Goal: Information Seeking & Learning: Check status

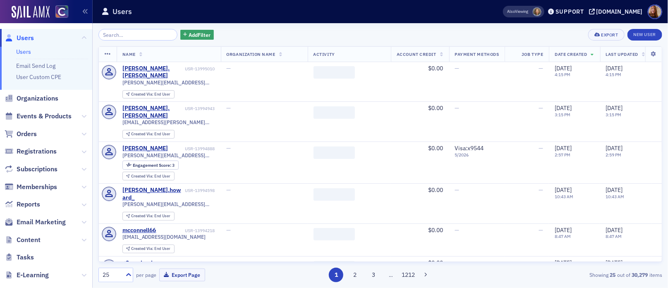
drag, startPoint x: 110, startPoint y: 35, endPoint x: 116, endPoint y: 33, distance: 6.7
click at [110, 35] on input "search" at bounding box center [137, 35] width 79 height 12
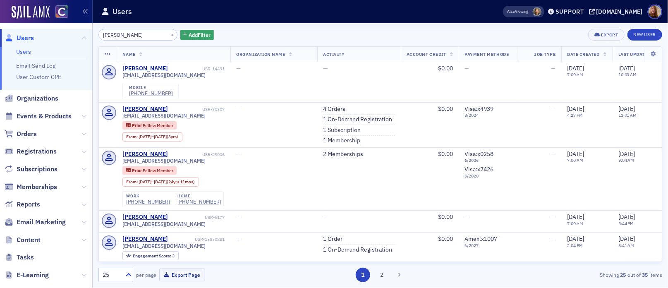
click at [109, 35] on input "loius hunter" at bounding box center [137, 35] width 79 height 12
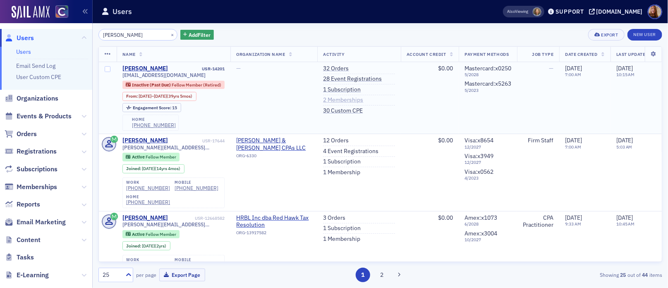
type input "[PERSON_NAME]"
click at [343, 98] on link "2 Memberships" at bounding box center [343, 99] width 40 height 7
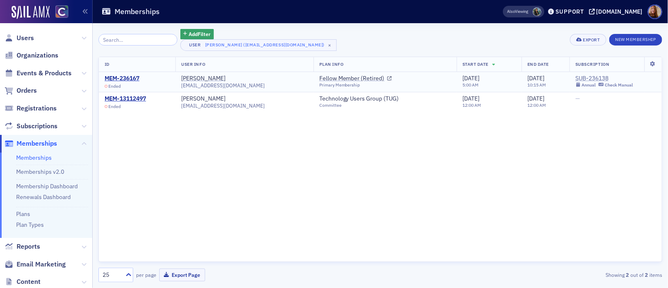
click at [596, 76] on div "SUB-236138" at bounding box center [603, 78] width 57 height 7
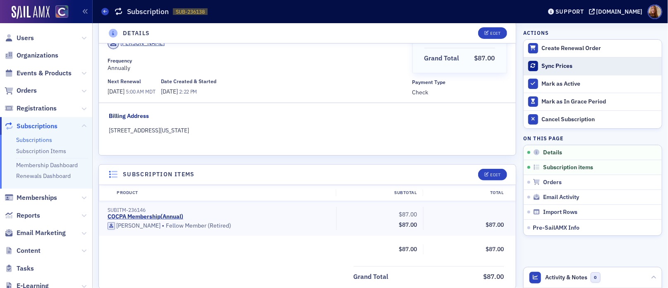
scroll to position [70, 0]
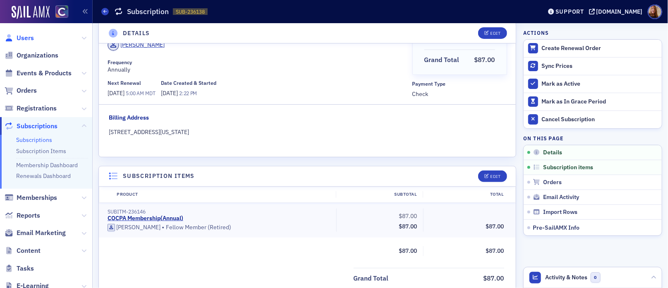
click at [23, 37] on span "Users" at bounding box center [25, 38] width 17 height 9
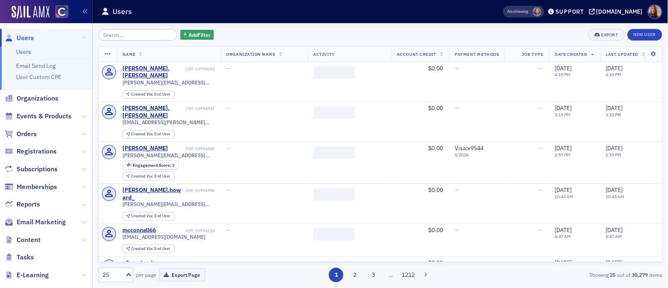
click at [127, 35] on input "search" at bounding box center [137, 35] width 79 height 12
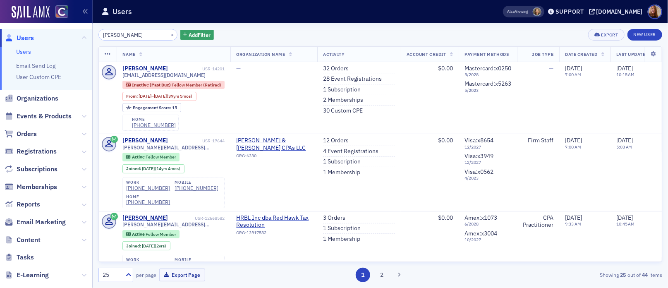
type input "[PERSON_NAME]"
click at [338, 69] on link "32 Orders" at bounding box center [336, 68] width 26 height 7
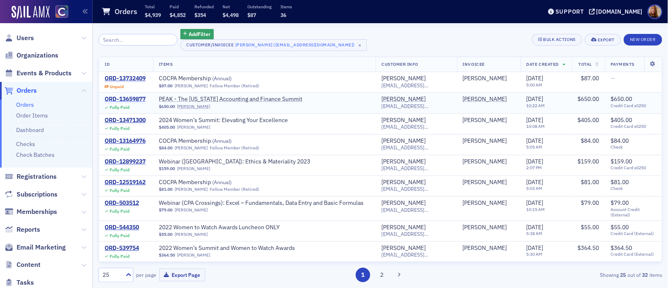
click at [132, 99] on div "ORD-13659877" at bounding box center [125, 99] width 41 height 7
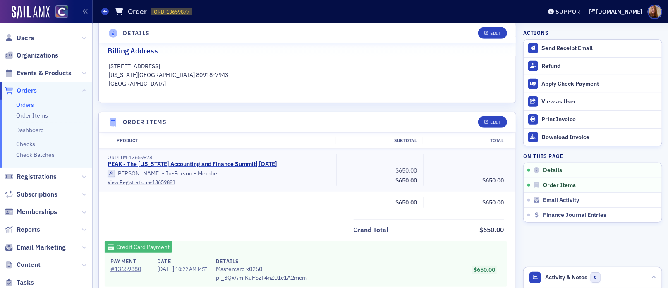
scroll to position [205, 0]
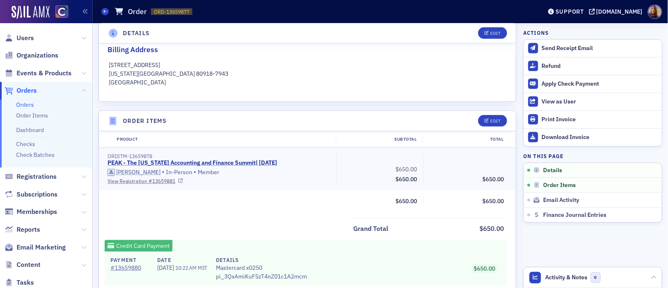
click at [206, 161] on link "PEAK - The Colorado Accounting and Finance Summit | 11/11/2025" at bounding box center [193, 162] width 170 height 7
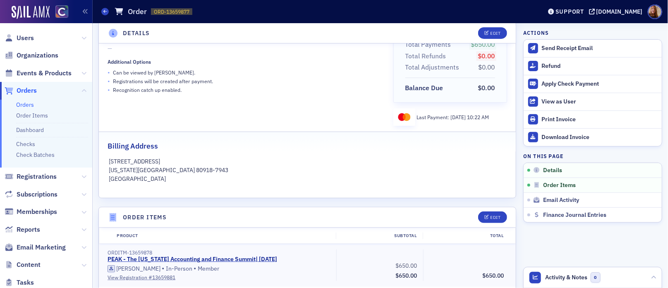
scroll to position [0, 0]
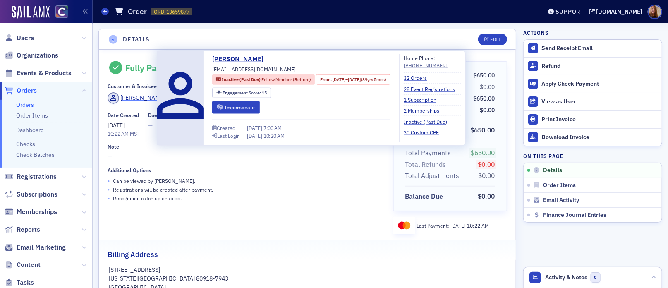
click at [137, 98] on div "[PERSON_NAME]" at bounding box center [143, 97] width 44 height 9
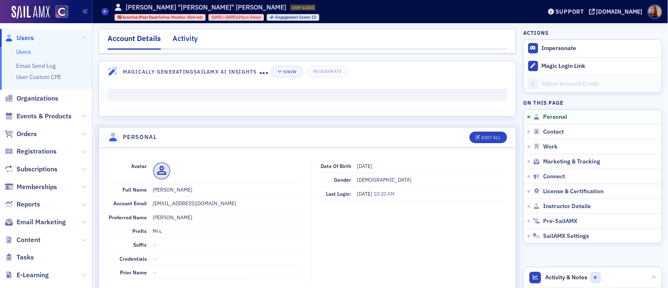
click at [187, 37] on div "Activity" at bounding box center [184, 40] width 25 height 15
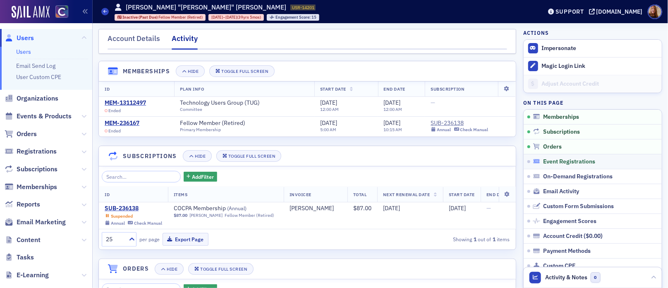
click at [568, 160] on span "Event Registrations" at bounding box center [569, 161] width 52 height 7
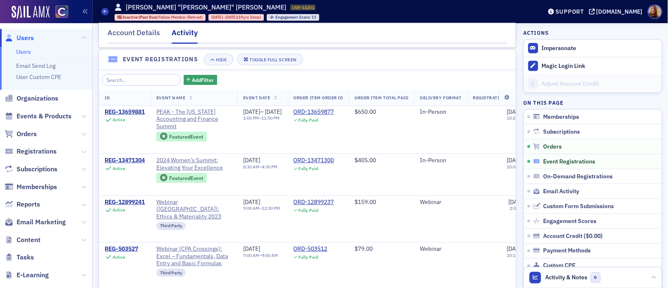
scroll to position [517, 0]
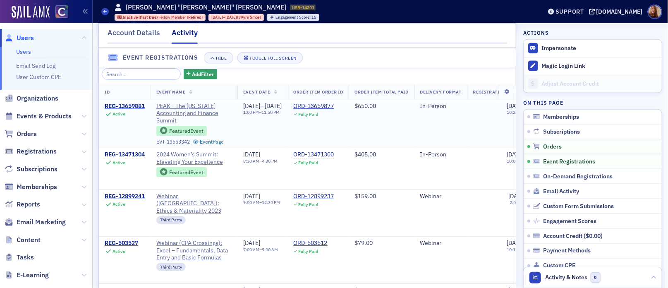
click at [132, 110] on div "REG-13659881" at bounding box center [125, 106] width 40 height 7
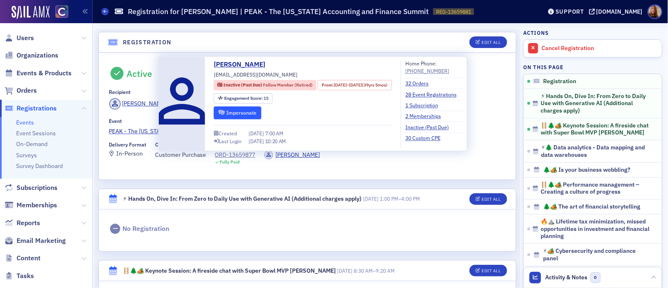
click at [242, 110] on button "Impersonate" at bounding box center [238, 112] width 48 height 13
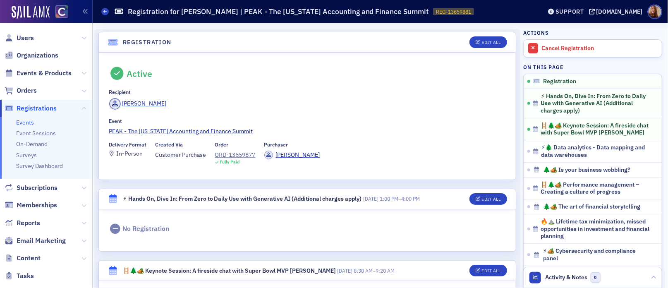
click at [141, 101] on div "[PERSON_NAME]" at bounding box center [144, 103] width 44 height 9
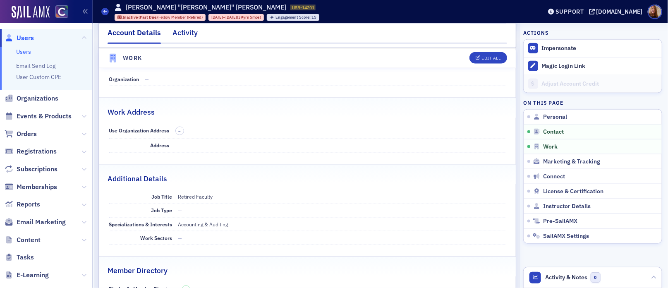
click at [192, 34] on div "Activity" at bounding box center [184, 34] width 25 height 15
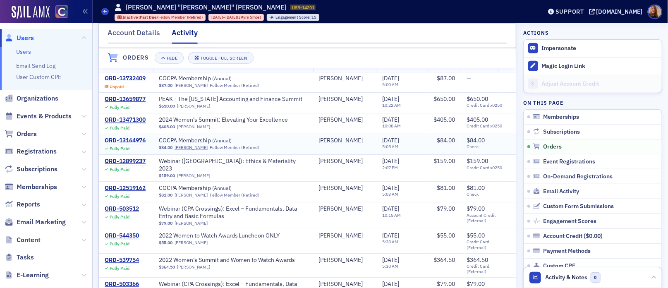
scroll to position [232, 0]
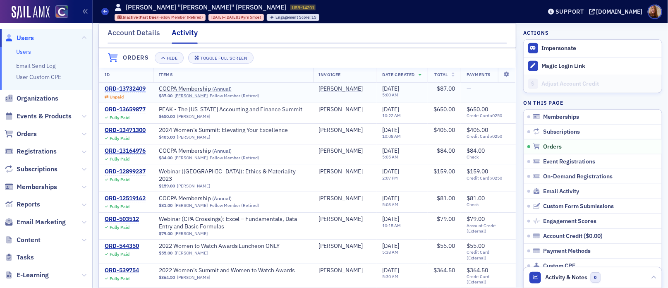
click at [126, 93] on div "ORD-13732409" at bounding box center [125, 88] width 41 height 7
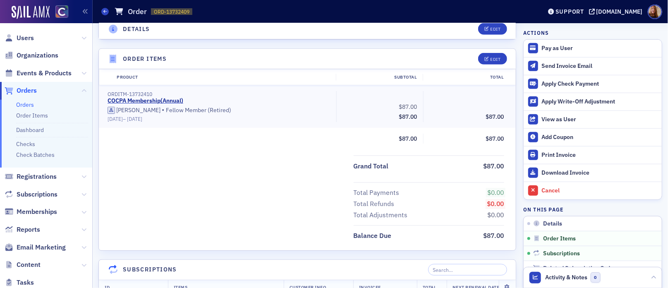
scroll to position [307, 0]
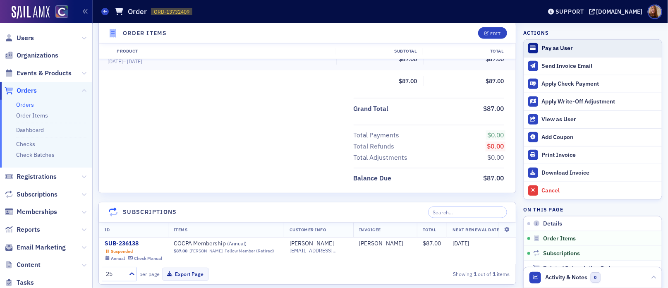
click at [556, 49] on div "Pay as User" at bounding box center [600, 48] width 116 height 7
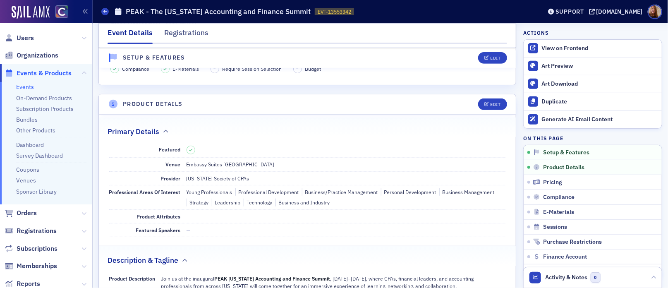
scroll to position [156, 0]
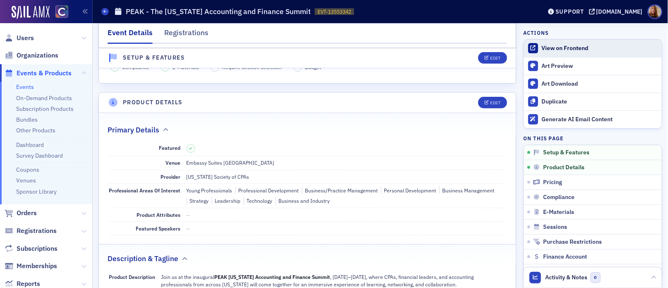
click at [560, 48] on div "View on Frontend" at bounding box center [600, 48] width 116 height 7
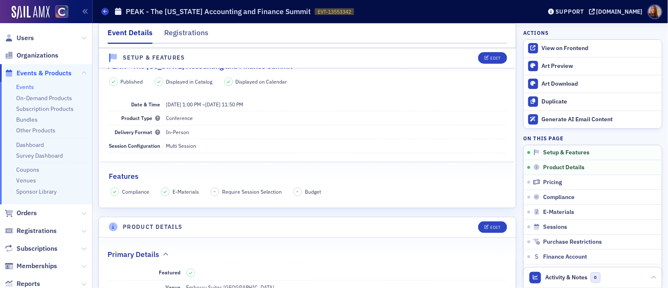
scroll to position [0, 0]
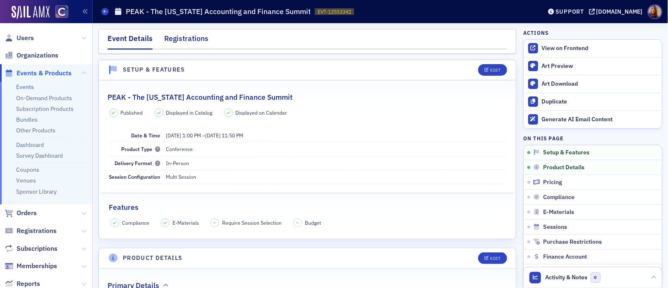
click at [188, 38] on div "Registrations" at bounding box center [186, 40] width 44 height 15
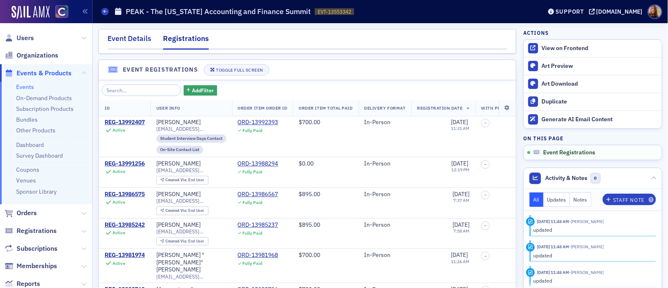
click at [130, 38] on div "Event Details" at bounding box center [130, 40] width 44 height 15
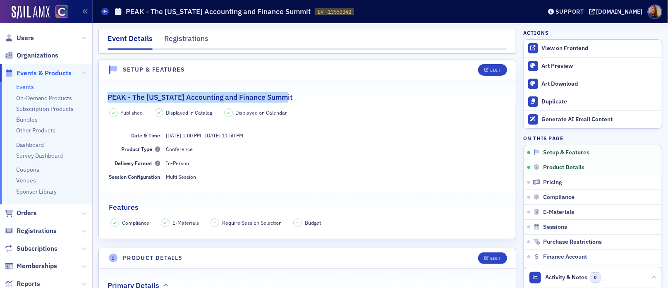
drag, startPoint x: 282, startPoint y: 96, endPoint x: 107, endPoint y: 101, distance: 175.0
click at [107, 101] on legend "PEAK - The [US_STATE] Accounting and Finance Summit" at bounding box center [307, 92] width 417 height 19
copy h2 "PEAK - The [US_STATE] Accounting and Finance Summit"
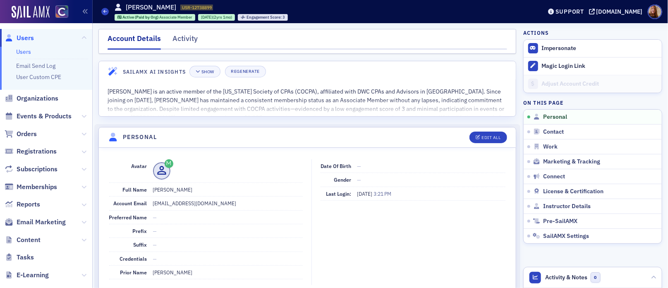
scroll to position [96, 0]
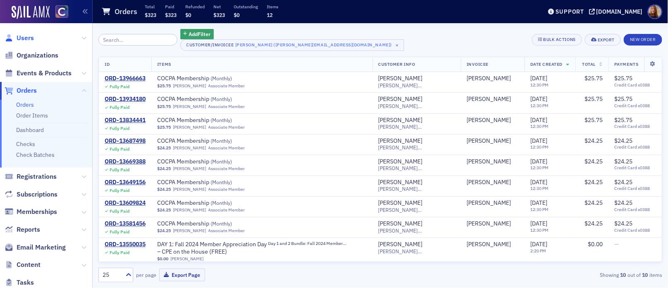
click at [30, 38] on span "Users" at bounding box center [25, 38] width 17 height 9
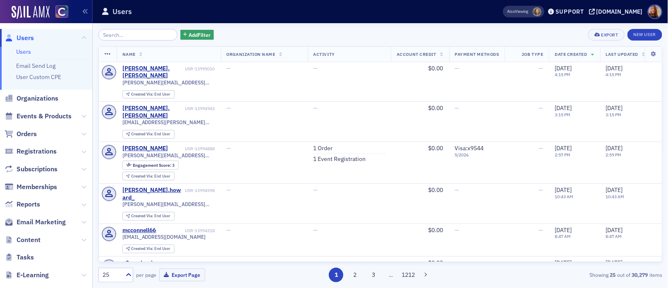
click at [119, 28] on div "Add Filter Export New User Name Organization Name Activity Account Credit Payme…" at bounding box center [380, 155] width 564 height 265
click at [127, 34] on input "search" at bounding box center [137, 35] width 79 height 12
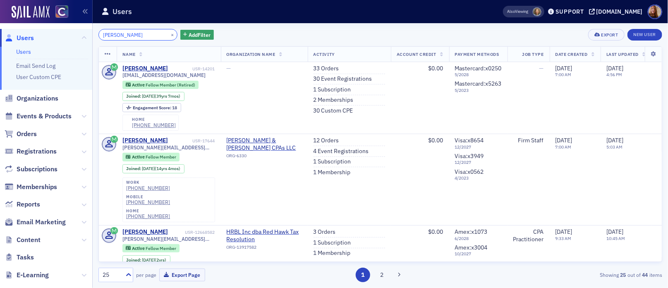
type input "[PERSON_NAME]"
click at [505, 31] on div "[PERSON_NAME] × Add Filter Export New User" at bounding box center [380, 35] width 564 height 12
click at [338, 77] on link "30 Event Registrations" at bounding box center [343, 78] width 59 height 7
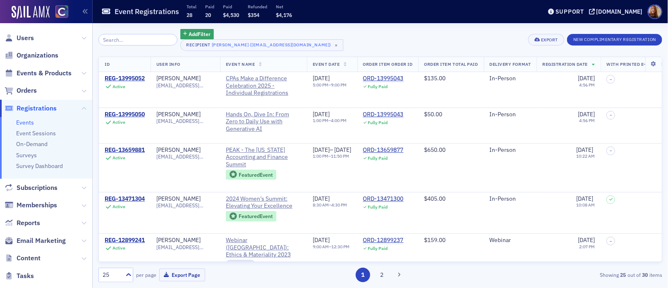
click at [417, 32] on div "Add Filter Recipient [PERSON_NAME] ([EMAIL_ADDRESS][DOMAIN_NAME]) × Export New …" at bounding box center [380, 40] width 564 height 22
click at [392, 34] on div "Add Filter Recipient [PERSON_NAME] ([EMAIL_ADDRESS][DOMAIN_NAME]) × Export New …" at bounding box center [380, 40] width 564 height 22
click at [388, 32] on div "Add Filter Recipient [PERSON_NAME] ([EMAIL_ADDRESS][DOMAIN_NAME]) × Export New …" at bounding box center [380, 40] width 564 height 22
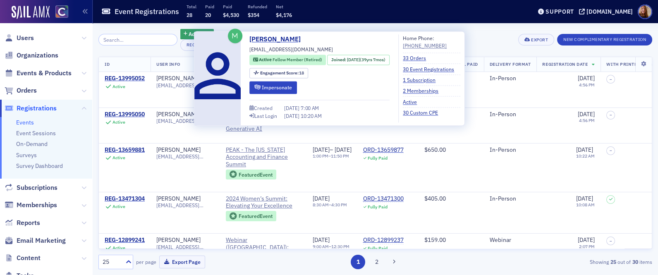
click at [289, 48] on span "[EMAIL_ADDRESS][DOMAIN_NAME]" at bounding box center [291, 49] width 84 height 7
copy div "[EMAIL_ADDRESS][DOMAIN_NAME]"
